Goal: Information Seeking & Learning: Check status

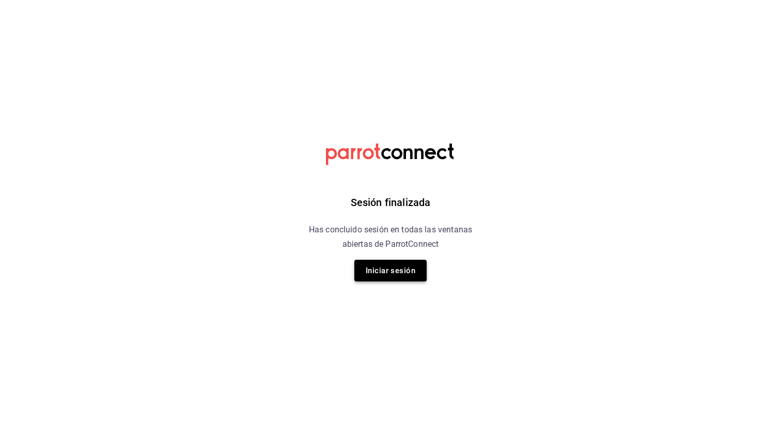
click at [395, 272] on button "Iniciar sesión" at bounding box center [390, 271] width 72 height 22
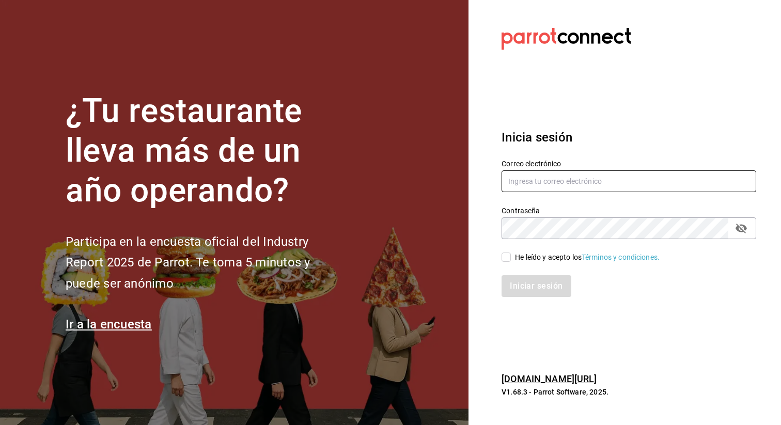
type input "[EMAIL_ADDRESS][DOMAIN_NAME]"
click at [504, 250] on div "He leído y acepto los Términos y condiciones." at bounding box center [622, 251] width 267 height 24
click at [504, 258] on input "He leído y acepto los Términos y condiciones." at bounding box center [505, 257] width 9 height 9
checkbox input "true"
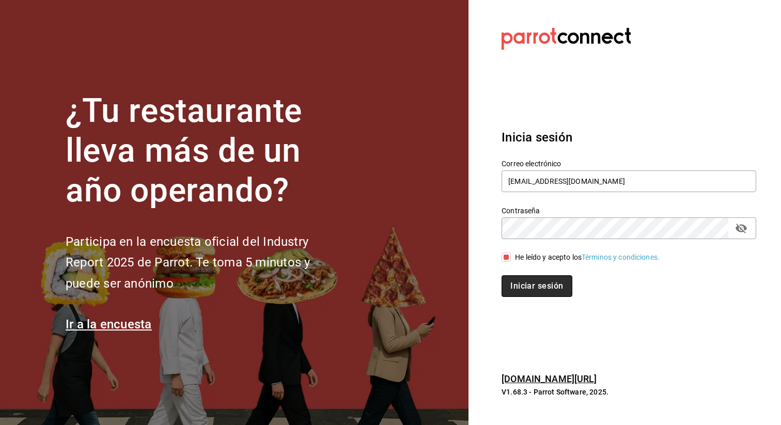
click at [544, 288] on button "Iniciar sesión" at bounding box center [536, 286] width 70 height 22
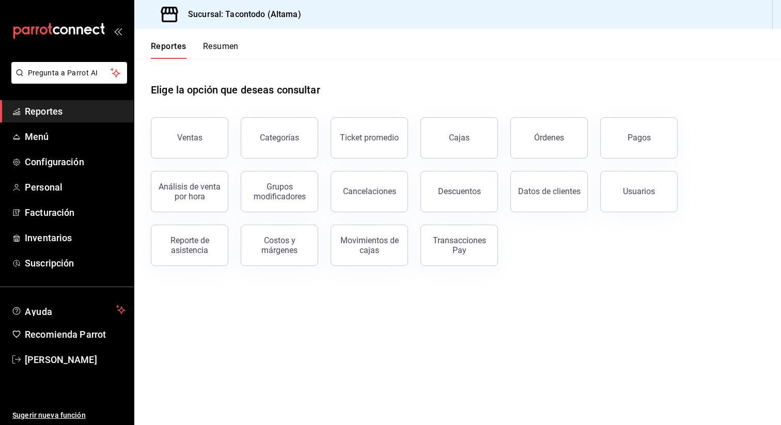
click at [224, 53] on button "Resumen" at bounding box center [221, 50] width 36 height 18
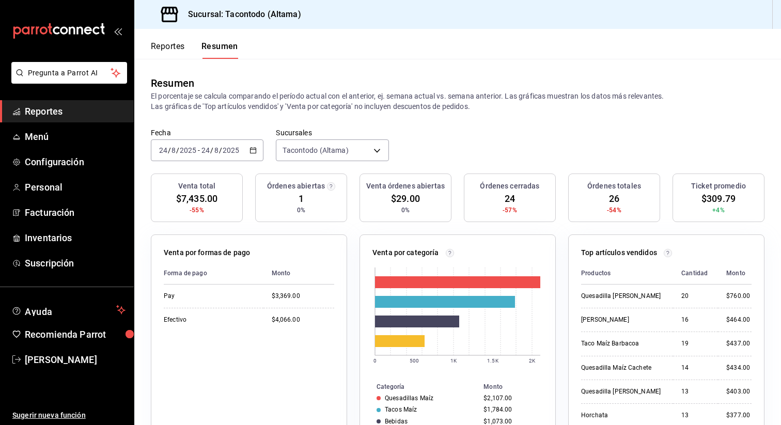
click at [226, 149] on input "2025" at bounding box center [231, 150] width 18 height 8
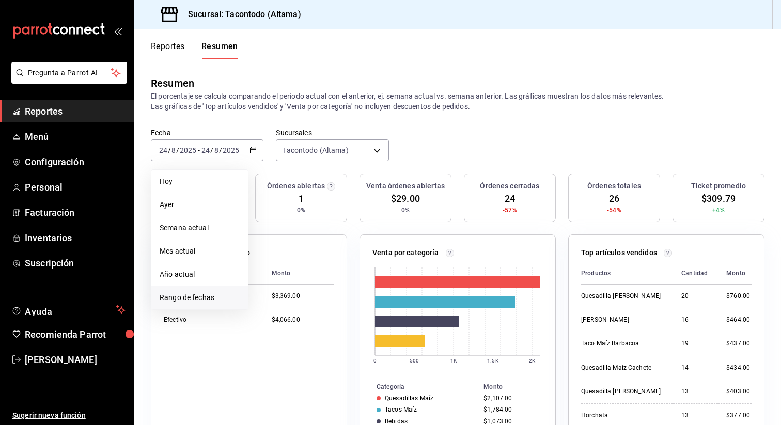
click at [198, 296] on span "Rango de fechas" at bounding box center [200, 297] width 80 height 11
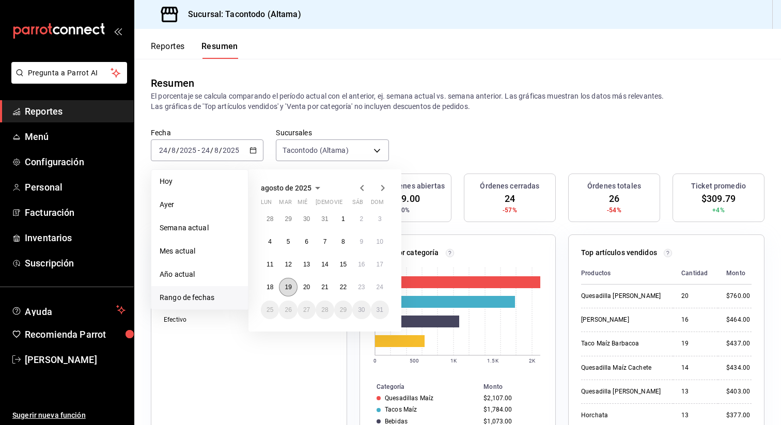
click at [288, 285] on abbr "19" at bounding box center [288, 287] width 7 height 7
click at [385, 287] on button "24" at bounding box center [380, 287] width 18 height 19
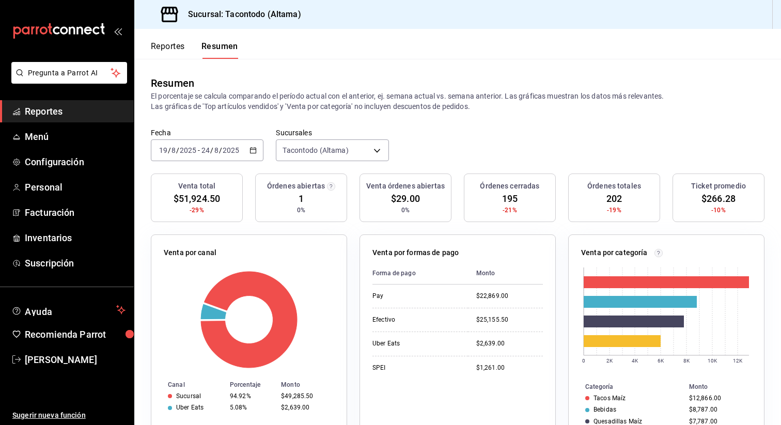
click at [236, 156] on div "2025-08-19 19 / 8 / 2025 - 2025-08-24 24 / 8 / 2025" at bounding box center [207, 150] width 113 height 22
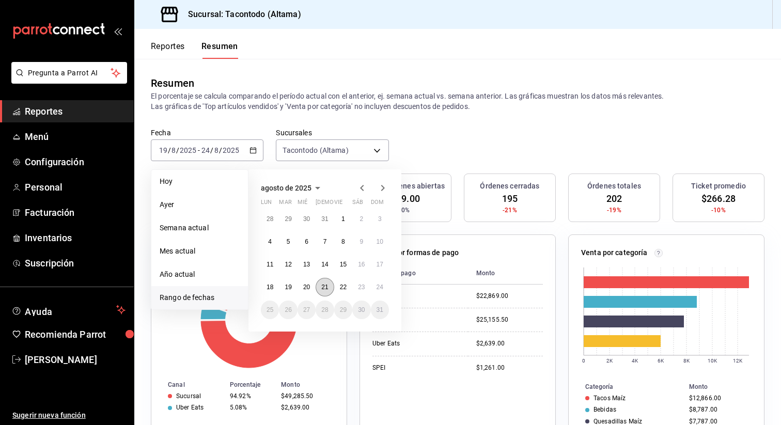
click at [326, 290] on abbr "21" at bounding box center [324, 287] width 7 height 7
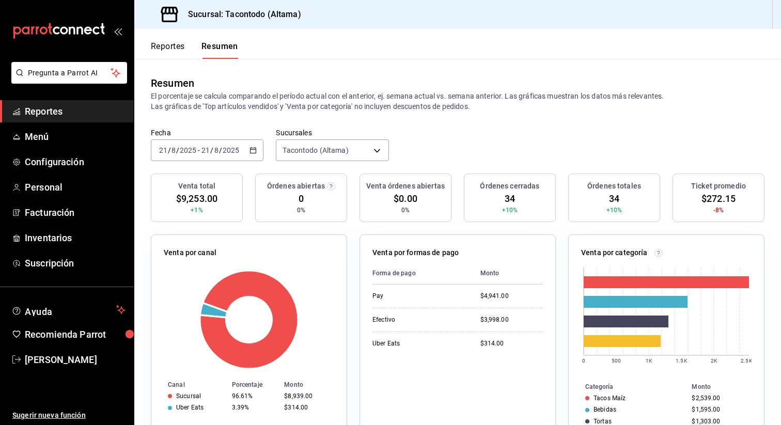
click at [178, 50] on button "Reportes" at bounding box center [168, 50] width 34 height 18
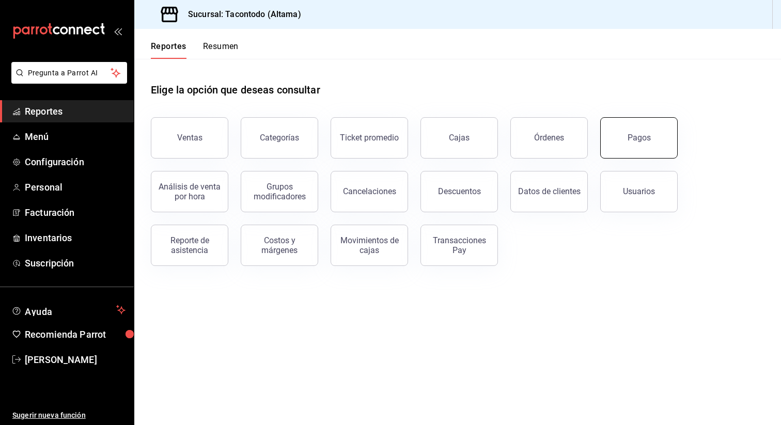
click at [632, 145] on button "Pagos" at bounding box center [638, 137] width 77 height 41
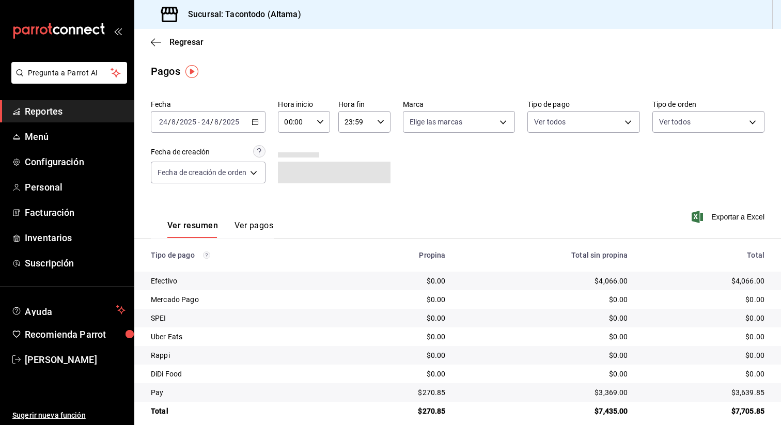
click at [240, 125] on div "2025-08-24 24 / 8 / 2025" at bounding box center [220, 122] width 40 height 8
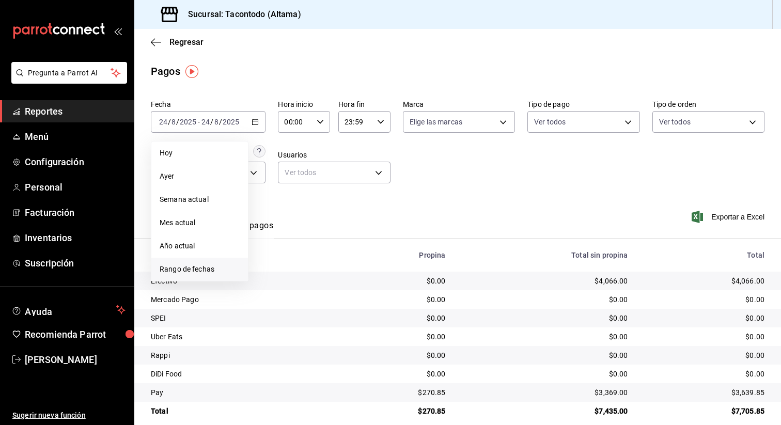
click at [223, 268] on span "Rango de fechas" at bounding box center [200, 269] width 80 height 11
click at [319, 263] on button "21" at bounding box center [325, 258] width 18 height 19
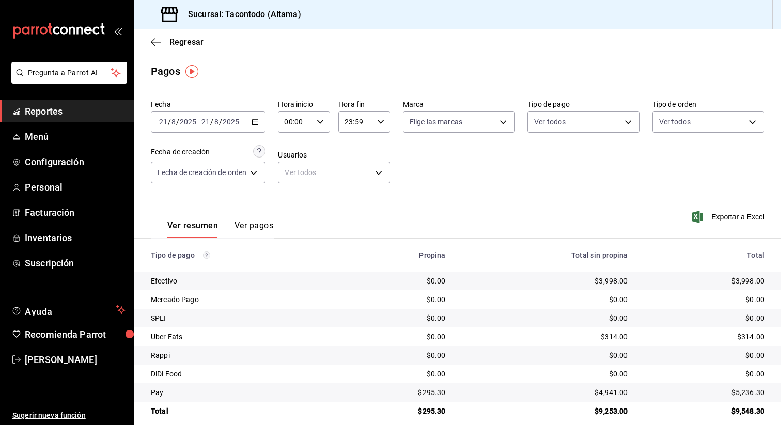
scroll to position [12, 0]
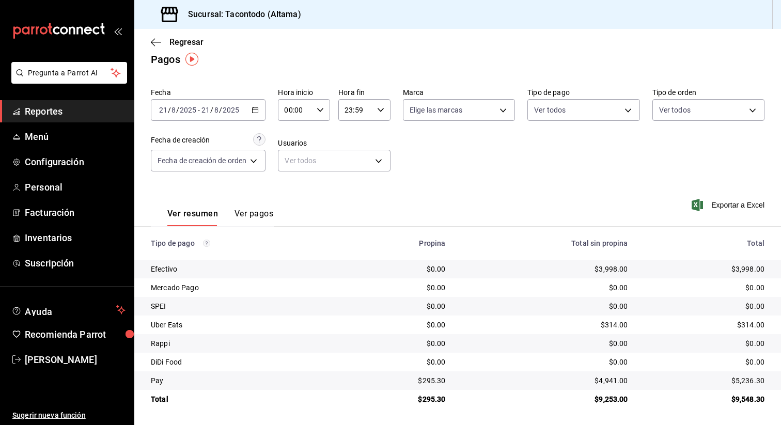
click at [383, 109] on icon "button" at bounding box center [380, 109] width 7 height 7
click at [352, 159] on button "15" at bounding box center [352, 151] width 22 height 21
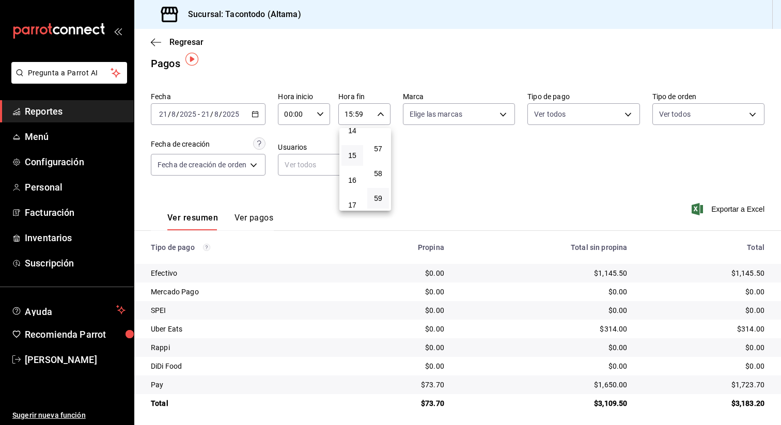
scroll to position [12, 0]
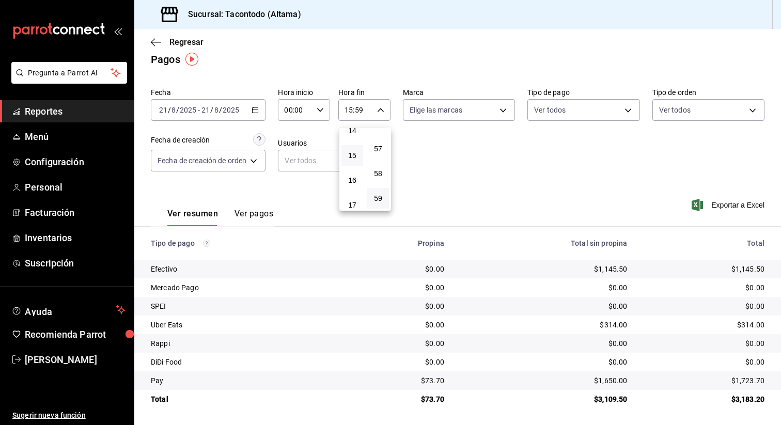
click at [446, 379] on div at bounding box center [390, 212] width 781 height 425
drag, startPoint x: 427, startPoint y: 381, endPoint x: 448, endPoint y: 381, distance: 21.7
click at [448, 381] on td "$73.70" at bounding box center [398, 380] width 107 height 19
copy div "73.70"
click at [258, 112] on \(Stroke\) "button" at bounding box center [255, 110] width 6 height 6
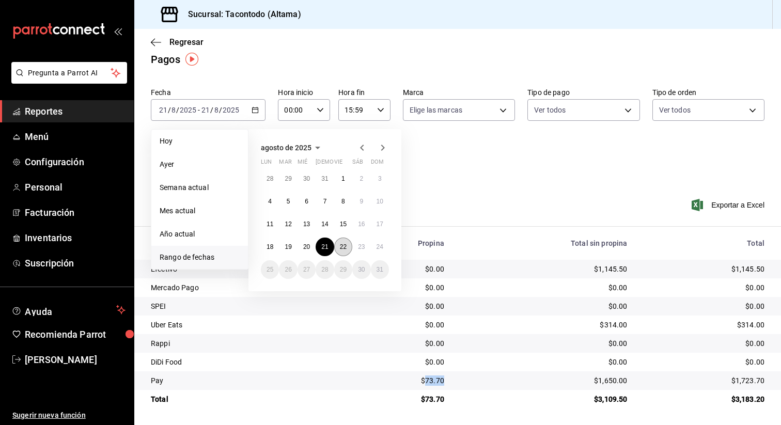
click at [341, 244] on abbr "22" at bounding box center [343, 246] width 7 height 7
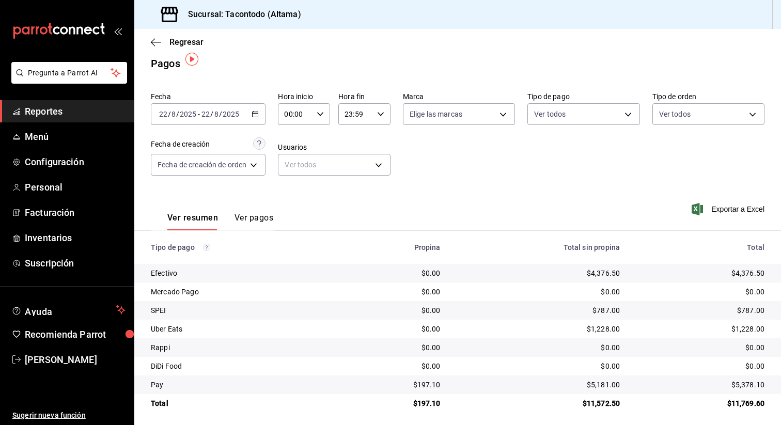
scroll to position [12, 0]
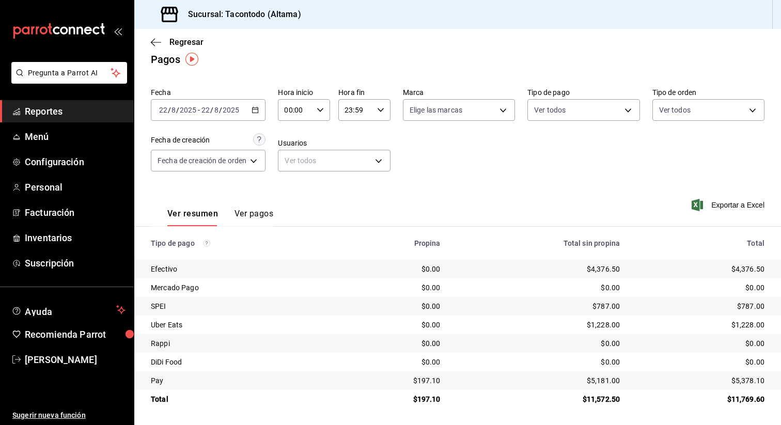
click at [382, 106] on icon "button" at bounding box center [380, 109] width 7 height 7
click at [354, 172] on span "16" at bounding box center [352, 176] width 9 height 8
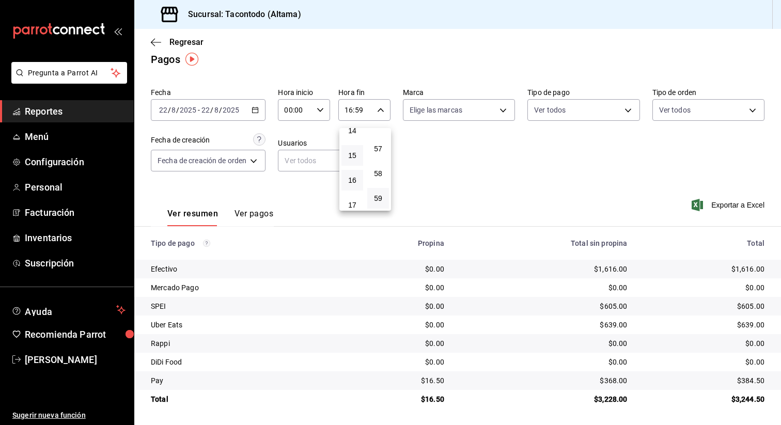
click at [355, 160] on button "15" at bounding box center [352, 155] width 22 height 21
type input "15:59"
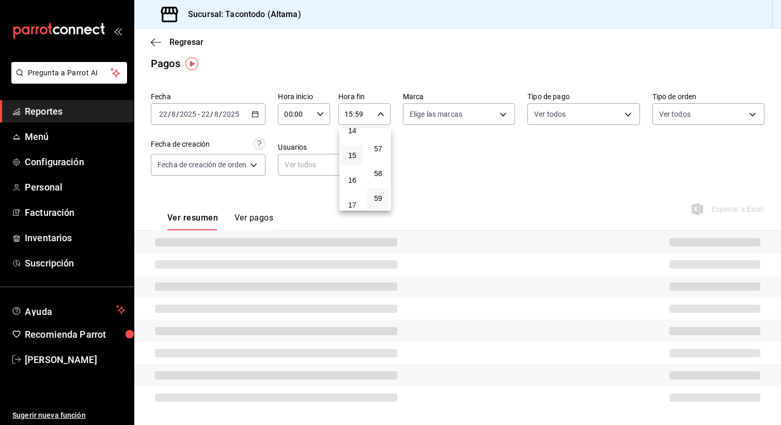
scroll to position [12, 0]
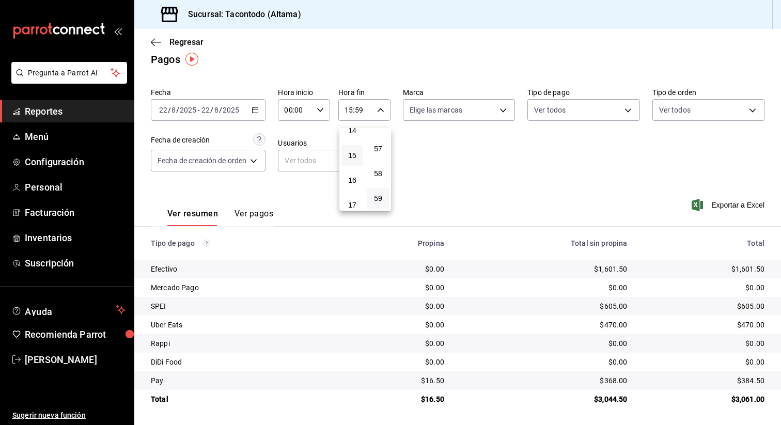
click at [472, 195] on div at bounding box center [390, 212] width 781 height 425
click at [255, 111] on icon "button" at bounding box center [255, 109] width 7 height 7
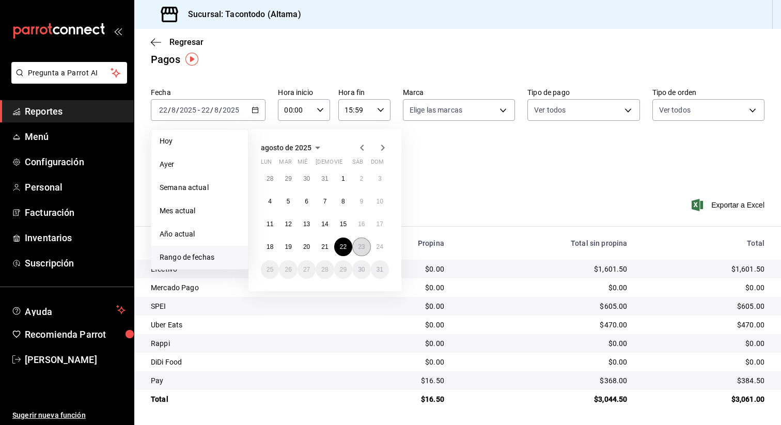
click at [358, 246] on abbr "23" at bounding box center [361, 246] width 7 height 7
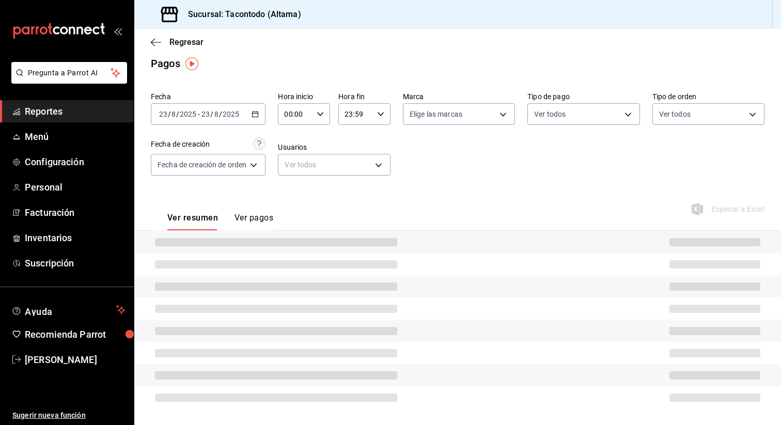
scroll to position [12, 0]
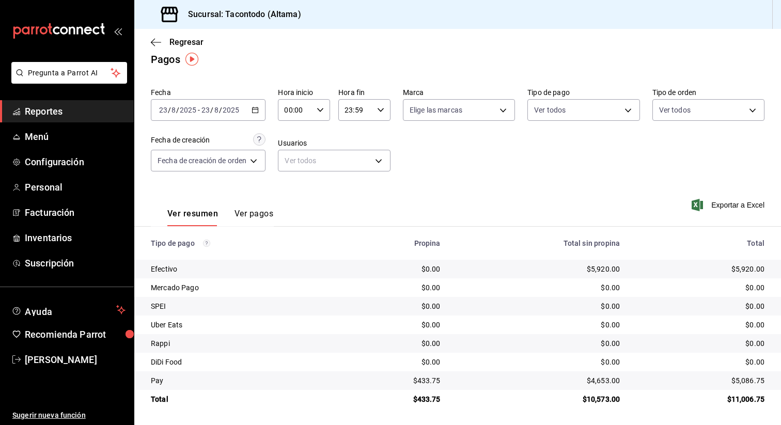
click at [383, 109] on \(Stroke\) "button" at bounding box center [381, 110] width 6 height 4
click at [354, 130] on span "15" at bounding box center [352, 131] width 9 height 8
type input "15:59"
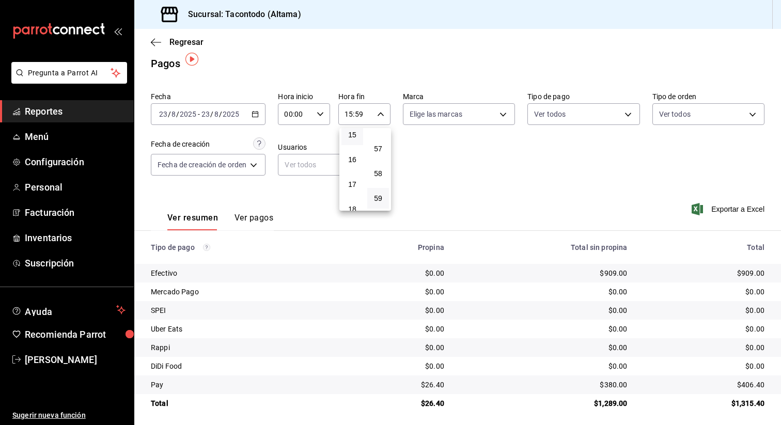
scroll to position [12, 0]
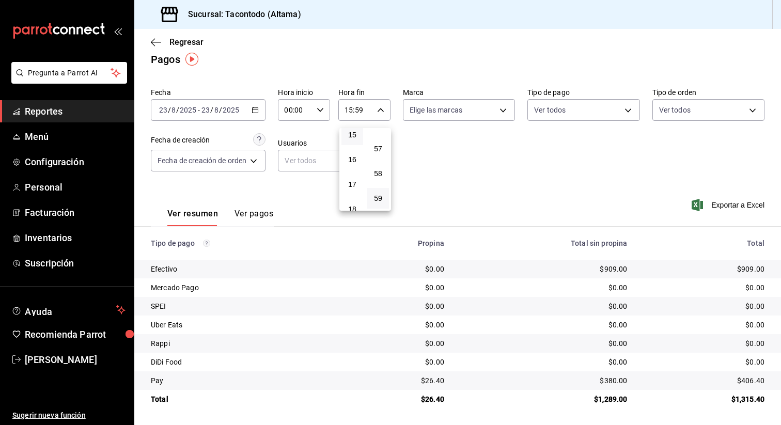
click at [256, 109] on div at bounding box center [390, 212] width 781 height 425
click at [256, 109] on icon "button" at bounding box center [255, 109] width 7 height 7
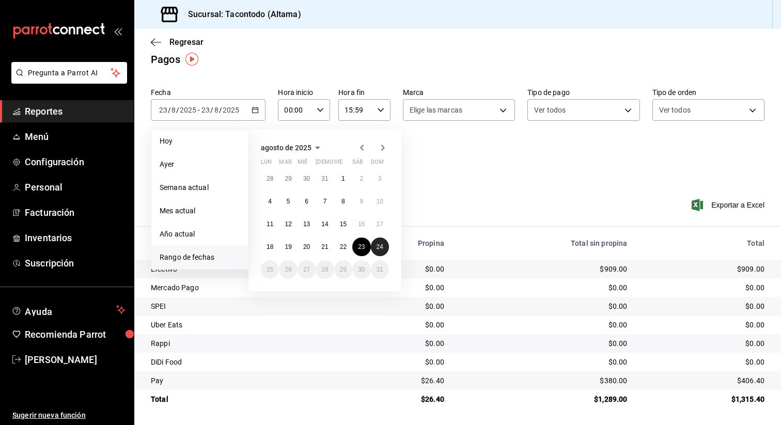
click at [381, 247] on abbr "24" at bounding box center [379, 246] width 7 height 7
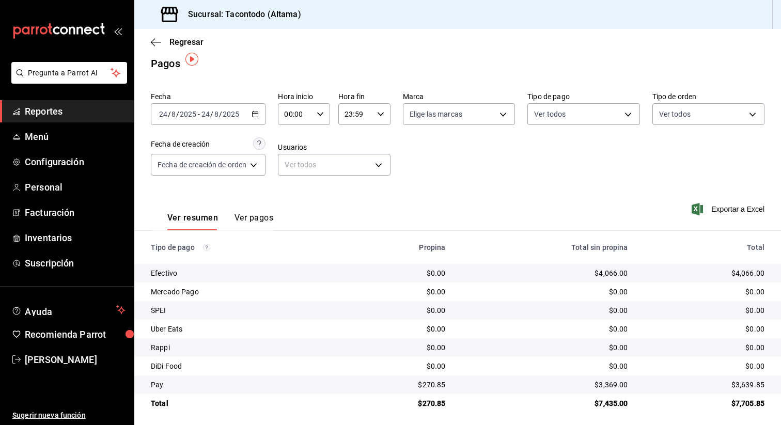
scroll to position [12, 0]
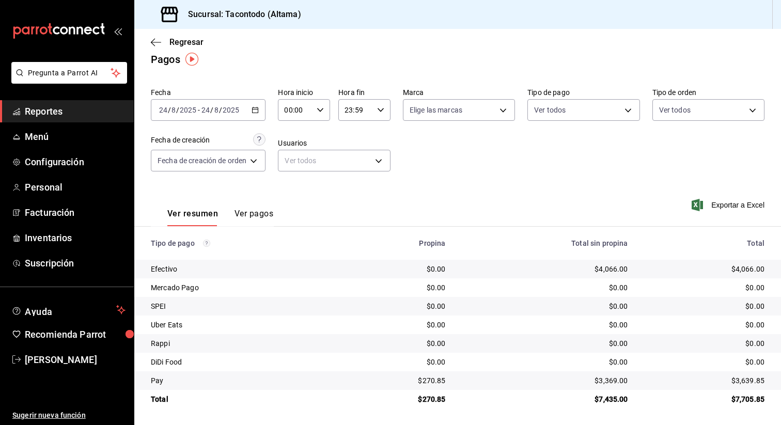
click at [377, 107] on div "23:59 Hora fin" at bounding box center [364, 110] width 52 height 22
click at [350, 166] on span "15" at bounding box center [352, 170] width 9 height 8
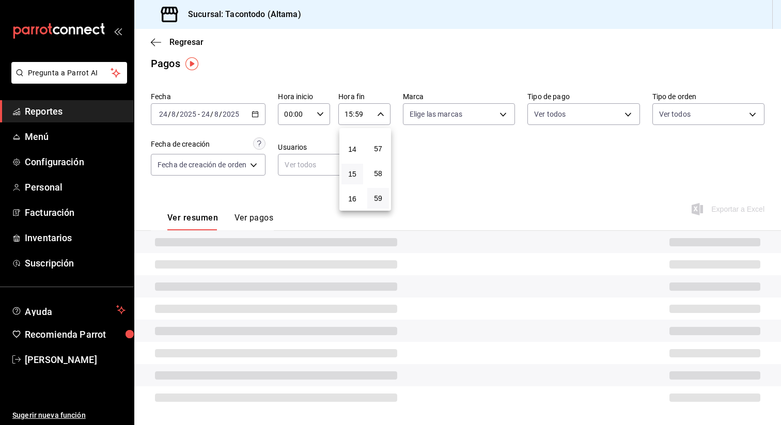
scroll to position [12, 0]
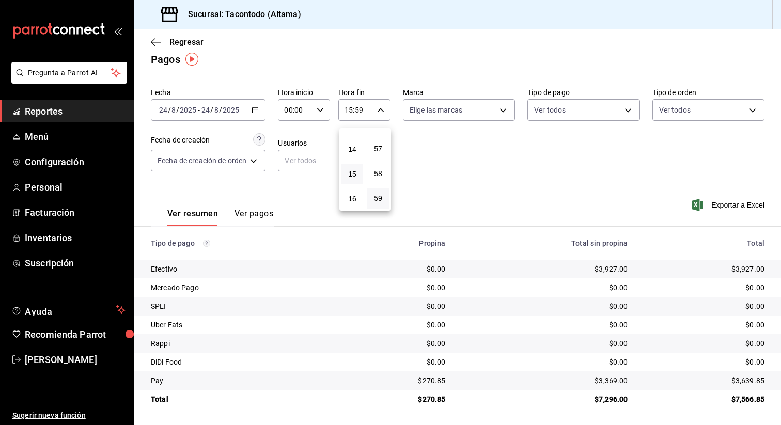
click at [423, 178] on div at bounding box center [390, 212] width 781 height 425
drag, startPoint x: 425, startPoint y: 382, endPoint x: 461, endPoint y: 382, distance: 36.7
click at [461, 382] on tr "Pay $270.85 $3,369.00 $3,639.85" at bounding box center [457, 380] width 647 height 19
copy div "270.85"
click at [255, 111] on icon "button" at bounding box center [255, 109] width 7 height 7
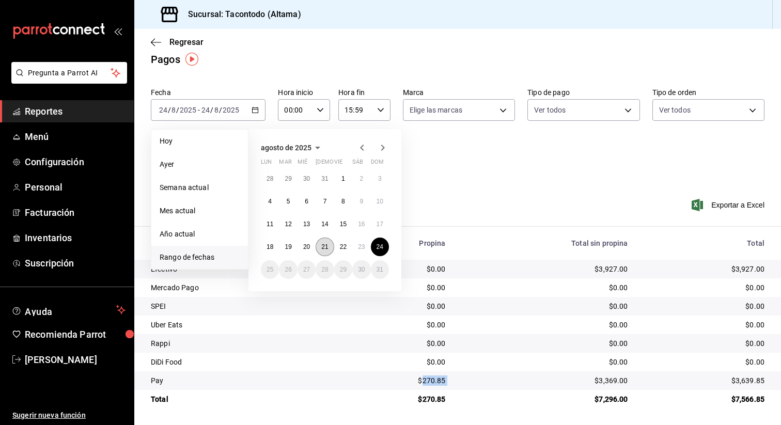
click at [323, 246] on abbr "21" at bounding box center [324, 246] width 7 height 7
type input "23:59"
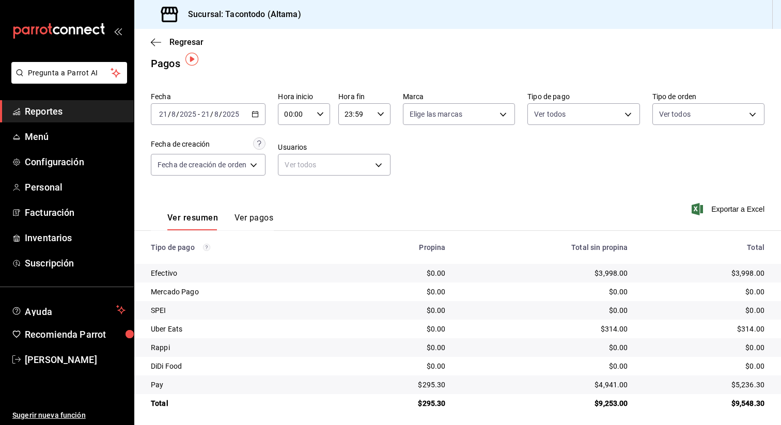
scroll to position [12, 0]
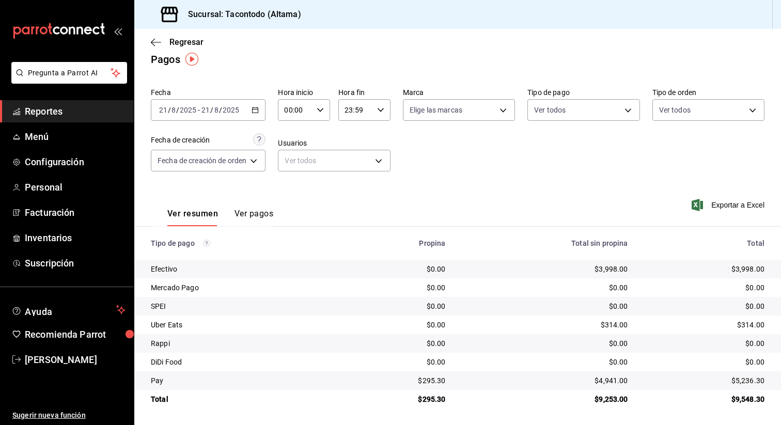
click at [325, 109] on div "00:00 Hora inicio" at bounding box center [304, 110] width 52 height 22
click at [290, 165] on span "16" at bounding box center [292, 169] width 9 height 8
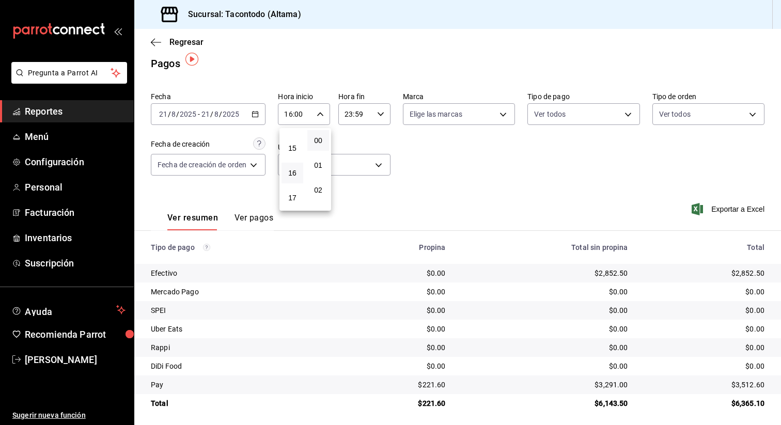
scroll to position [12, 0]
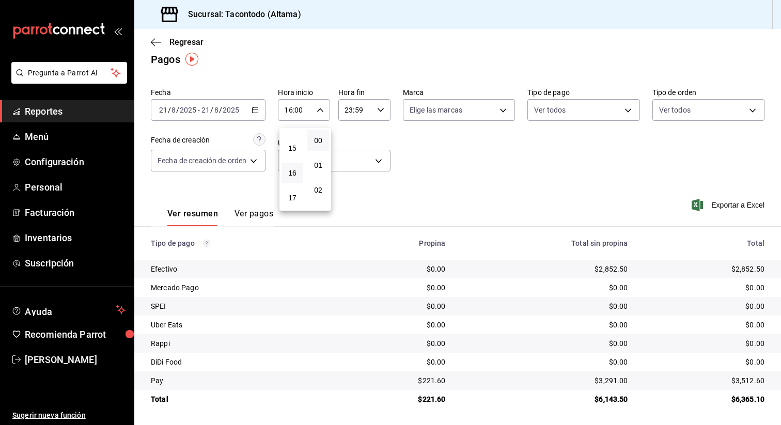
click at [421, 382] on div at bounding box center [390, 212] width 781 height 425
drag, startPoint x: 425, startPoint y: 381, endPoint x: 466, endPoint y: 381, distance: 41.3
click at [466, 381] on tr "Pay $221.60 $3,291.00 $3,512.60" at bounding box center [457, 380] width 647 height 19
copy div "221.60"
click at [257, 107] on icon "button" at bounding box center [255, 109] width 7 height 7
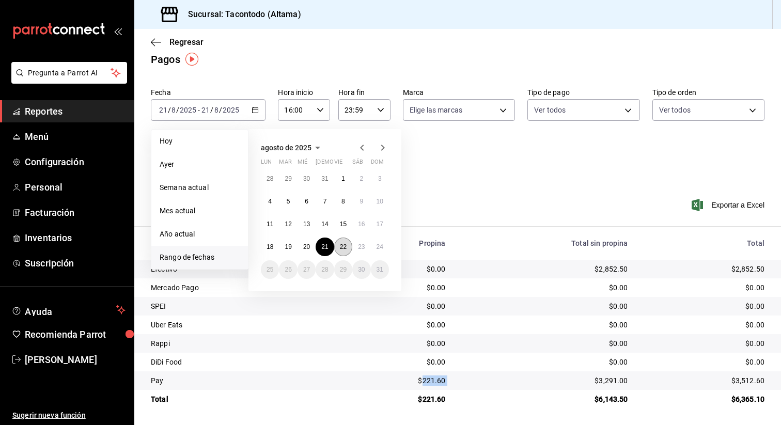
click at [339, 240] on button "22" at bounding box center [343, 247] width 18 height 19
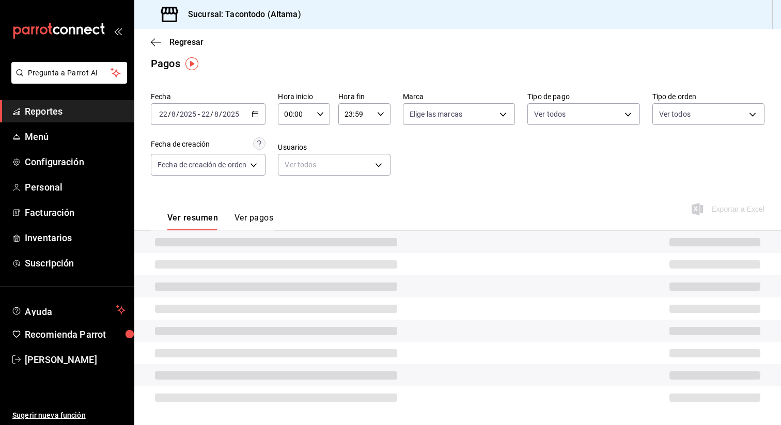
scroll to position [12, 0]
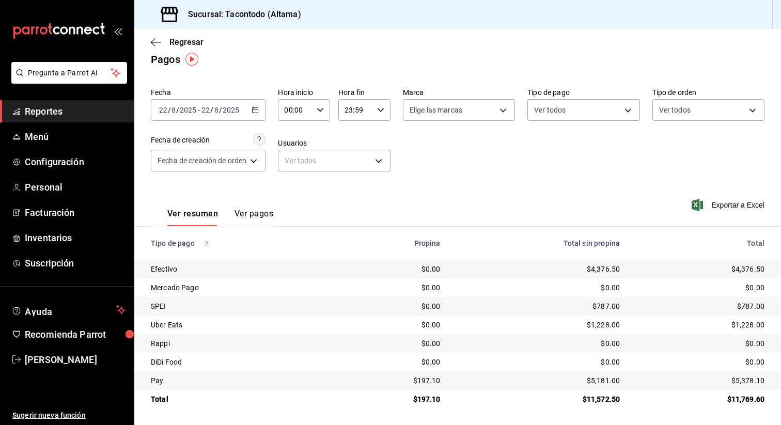
click at [321, 111] on \(Stroke\) "button" at bounding box center [320, 110] width 6 height 4
click at [297, 164] on button "16" at bounding box center [292, 161] width 22 height 21
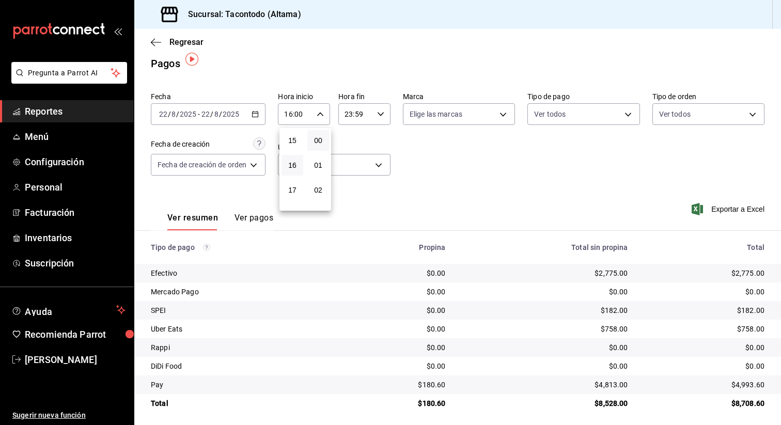
scroll to position [12, 0]
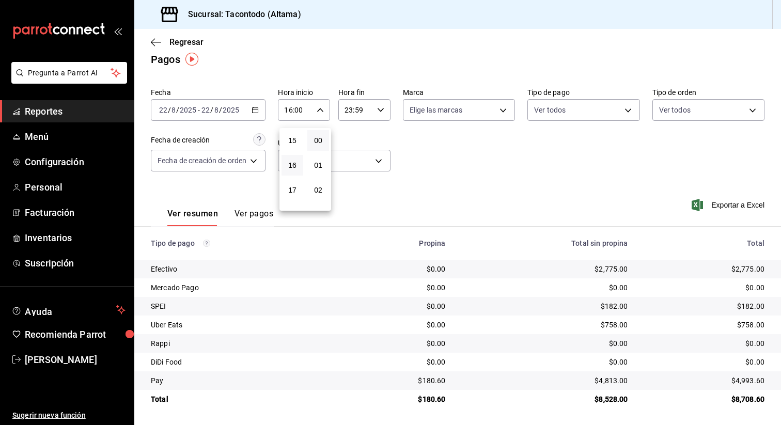
click at [396, 191] on div at bounding box center [390, 212] width 781 height 425
drag, startPoint x: 426, startPoint y: 381, endPoint x: 467, endPoint y: 381, distance: 41.3
click at [467, 381] on tr "Pay $180.60 $4,813.00 $4,993.60" at bounding box center [457, 380] width 647 height 19
copy div "180.60"
click at [257, 104] on div "2025-08-22 22 / 8 / 2025 - 2025-08-22 22 / 8 / 2025" at bounding box center [208, 110] width 115 height 22
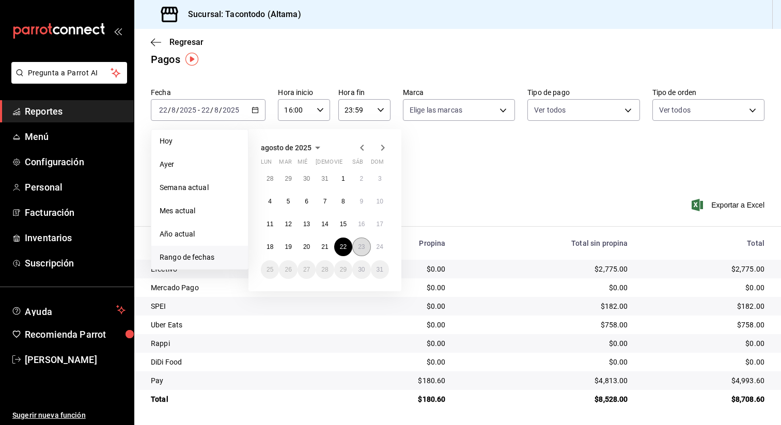
click at [360, 248] on abbr "23" at bounding box center [361, 246] width 7 height 7
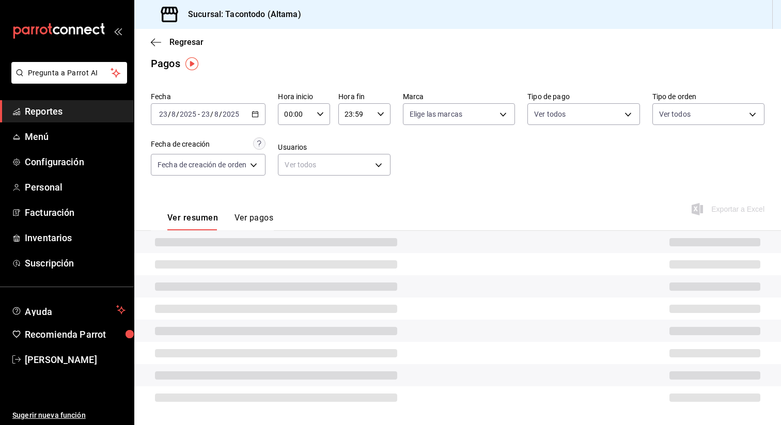
scroll to position [12, 0]
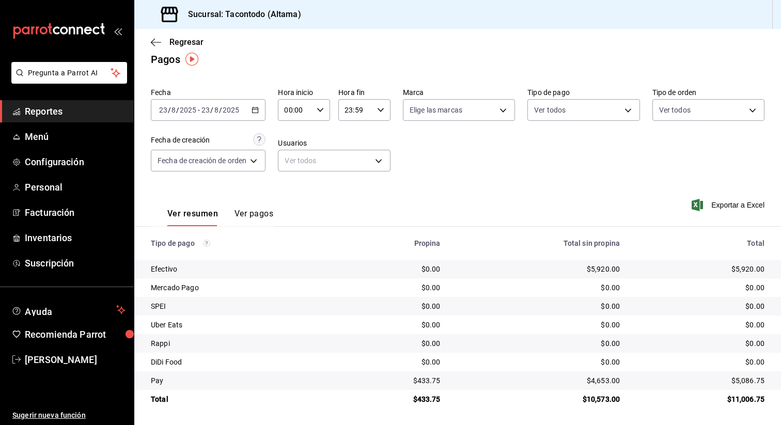
click at [323, 108] on icon "button" at bounding box center [320, 109] width 7 height 7
click at [299, 179] on button "16" at bounding box center [292, 180] width 22 height 21
type input "16:00"
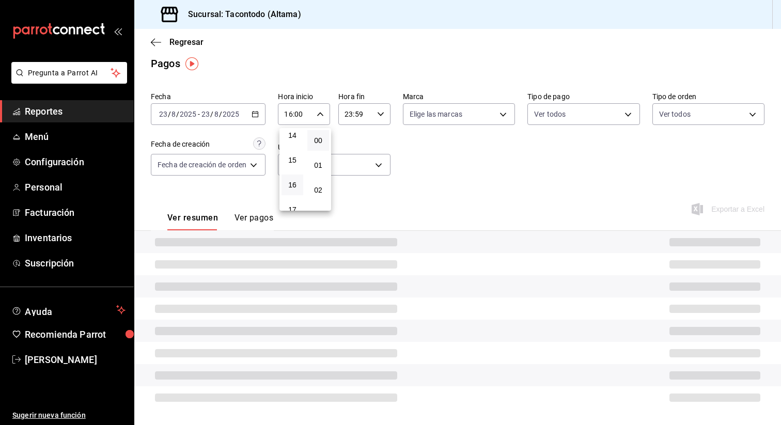
scroll to position [12, 0]
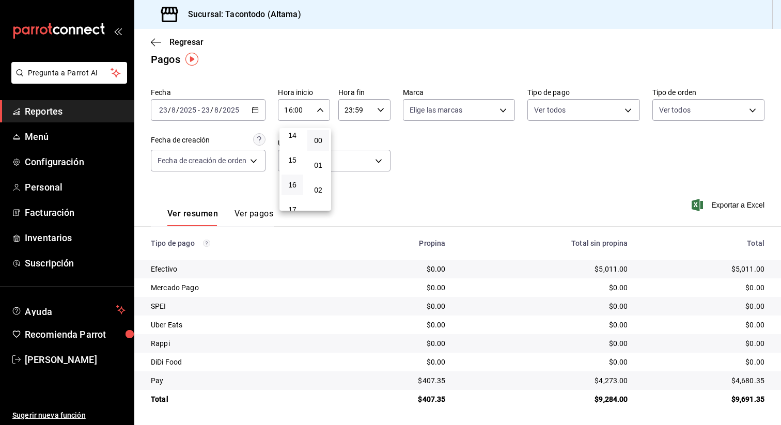
click at [431, 391] on div at bounding box center [390, 212] width 781 height 425
drag, startPoint x: 424, startPoint y: 381, endPoint x: 463, endPoint y: 381, distance: 39.2
click at [463, 381] on tr "Pay $407.35 $4,273.00 $4,680.35" at bounding box center [457, 380] width 647 height 19
copy div "407.35"
